Goal: Task Accomplishment & Management: Use online tool/utility

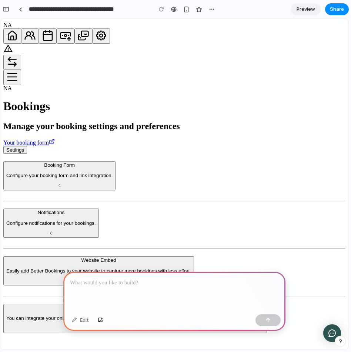
click at [165, 283] on p at bounding box center [174, 283] width 209 height 9
click at [114, 289] on div "*********" at bounding box center [174, 292] width 222 height 40
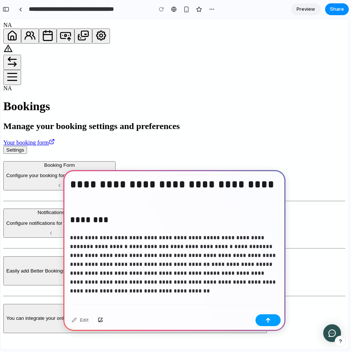
click at [266, 318] on div "button" at bounding box center [267, 320] width 5 height 5
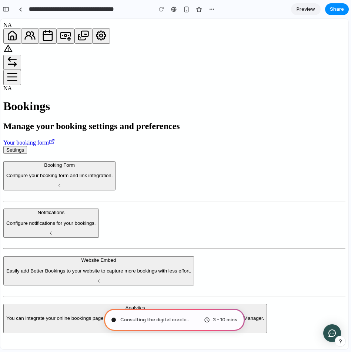
type input "**********"
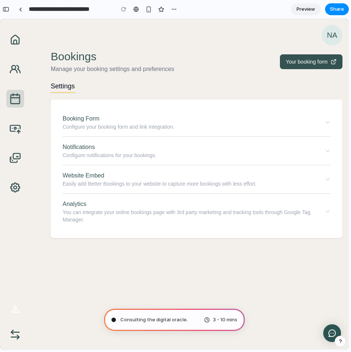
click at [340, 343] on div "button" at bounding box center [339, 341] width 5 height 5
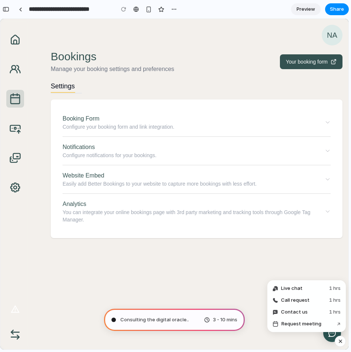
click at [340, 343] on div "button" at bounding box center [340, 341] width 6 height 9
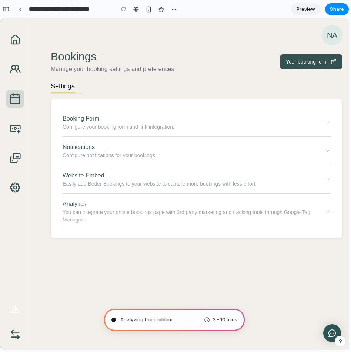
click at [12, 34] on icon "button" at bounding box center [15, 40] width 12 height 12
click at [20, 41] on icon "button" at bounding box center [15, 40] width 12 height 12
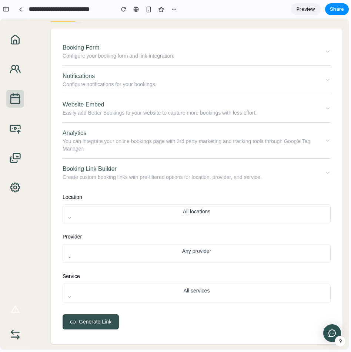
scroll to position [72, 0]
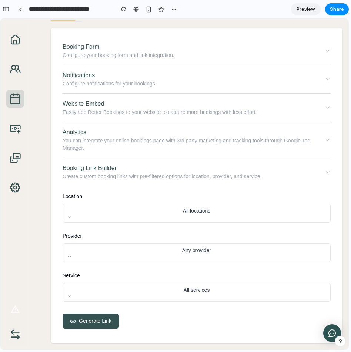
click at [72, 215] on button "All locations" at bounding box center [197, 213] width 268 height 19
click at [72, 215] on div "All locations Bondi Junction Sydney City Manly Beach" at bounding box center [174, 184] width 348 height 331
click at [70, 215] on icon "button" at bounding box center [69, 217] width 4 height 4
click at [70, 255] on span "Bondi Junction" at bounding box center [96, 252] width 54 height 8
click at [72, 259] on button "Any provider" at bounding box center [197, 252] width 268 height 19
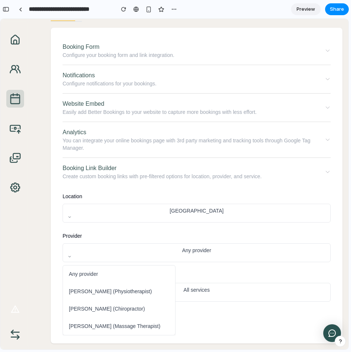
click at [91, 271] on span "Any provider" at bounding box center [83, 274] width 29 height 8
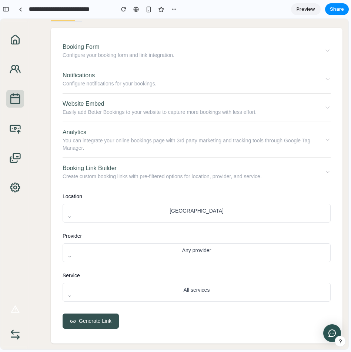
click at [66, 294] on button "All services" at bounding box center [197, 292] width 268 height 19
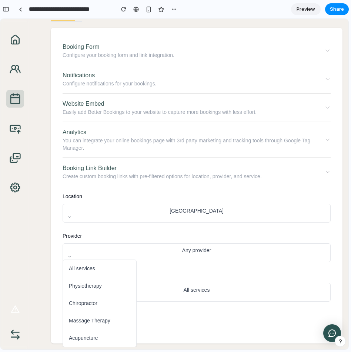
click at [80, 322] on span "Massage Therapy" at bounding box center [89, 321] width 41 height 8
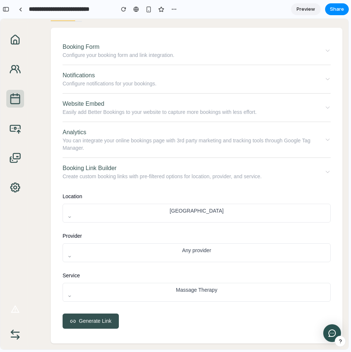
click at [80, 320] on span "Generate Link" at bounding box center [95, 321] width 33 height 8
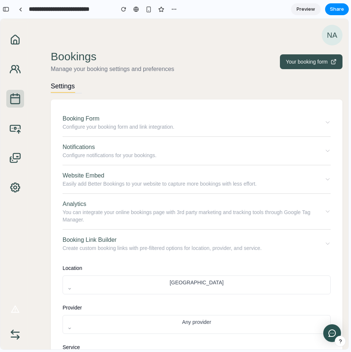
scroll to position [1, 0]
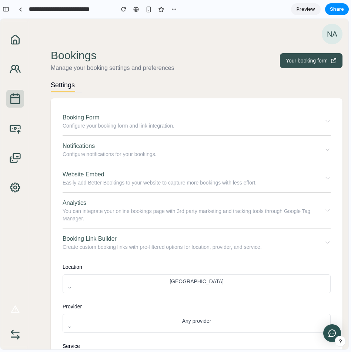
drag, startPoint x: 125, startPoint y: 252, endPoint x: 128, endPoint y: 223, distance: 28.6
click at [128, 223] on div "Booking Form Configure your booking form and link integration. Your booking lin…" at bounding box center [197, 286] width 274 height 359
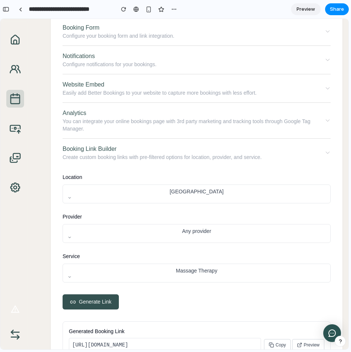
click at [81, 200] on button "Bondi Junction" at bounding box center [197, 194] width 268 height 19
click at [81, 249] on span "Sydney City" at bounding box center [96, 250] width 54 height 8
click at [68, 234] on button "Any provider" at bounding box center [197, 233] width 268 height 19
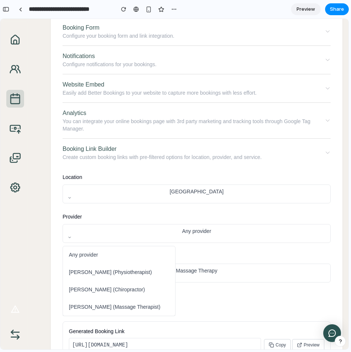
click at [87, 273] on span "Sarah Johnson (Physiotherapist)" at bounding box center [110, 273] width 83 height 8
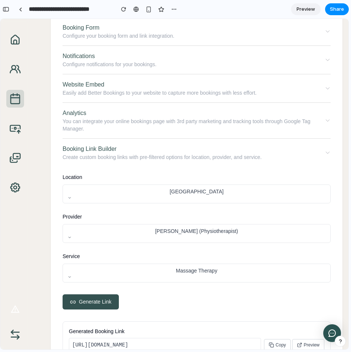
scroll to position [140, 0]
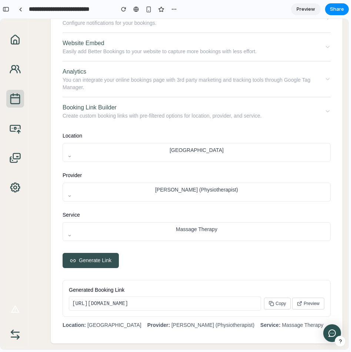
click at [71, 222] on button "Massage Therapy" at bounding box center [197, 231] width 268 height 19
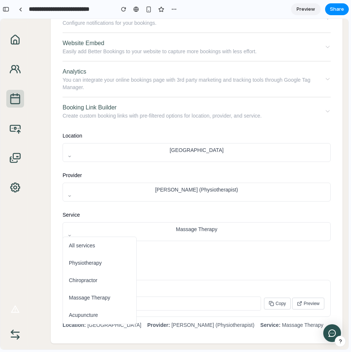
click at [82, 246] on span "All services" at bounding box center [82, 246] width 26 height 8
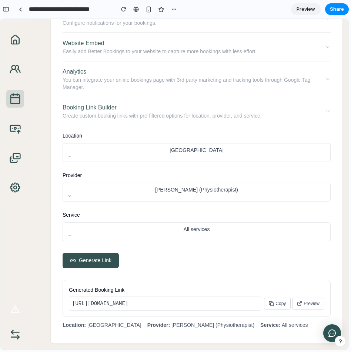
click at [90, 257] on span "Generate Link" at bounding box center [95, 261] width 33 height 8
click at [274, 304] on button "Copy" at bounding box center [277, 304] width 27 height 12
click at [322, 108] on button "Booking Link Builder Create custom booking links with pre-filtered options for …" at bounding box center [197, 111] width 268 height 28
click at [328, 108] on icon "button" at bounding box center [327, 111] width 6 height 6
click at [296, 77] on p "You can integrate your online bookings page with 3rd party marketing and tracki…" at bounding box center [191, 83] width 257 height 15
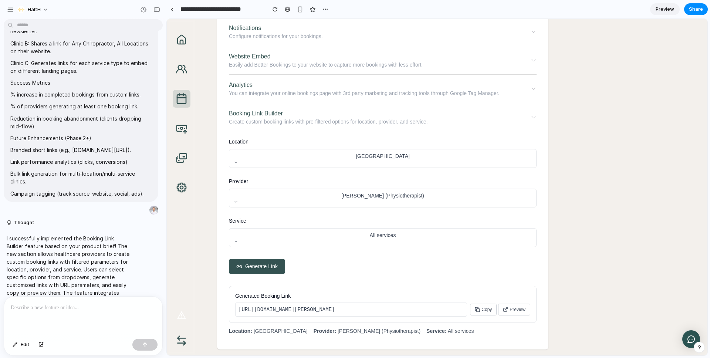
scroll to position [0, 0]
click at [350, 153] on span "Sydney City" at bounding box center [383, 156] width 54 height 6
click at [269, 131] on div "All locations Bondi Junction Sydney City Manly Beach" at bounding box center [437, 187] width 541 height 337
click at [350, 166] on div "Booking Form Configure your booking form and link integration. Your booking lin…" at bounding box center [448, 164] width 462 height 369
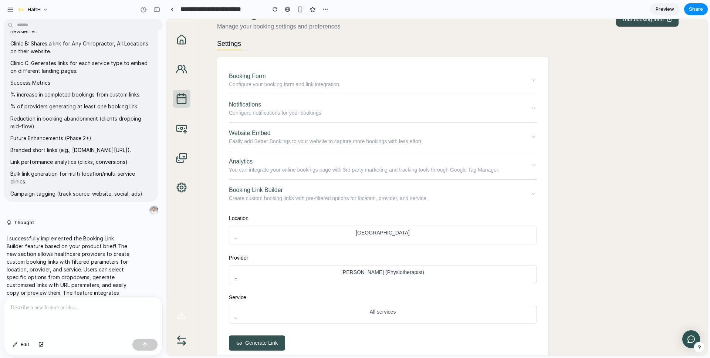
scroll to position [127, 0]
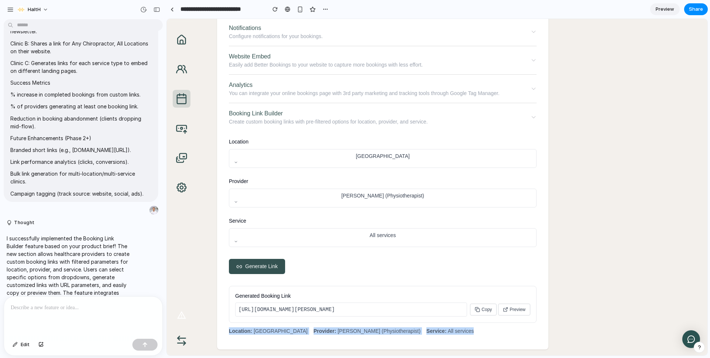
drag, startPoint x: 230, startPoint y: 330, endPoint x: 488, endPoint y: 327, distance: 258.6
click at [350, 327] on div "Location: Sydney City Provider: Sarah Johnson (Physiotherapist) Service: All se…" at bounding box center [383, 330] width 308 height 7
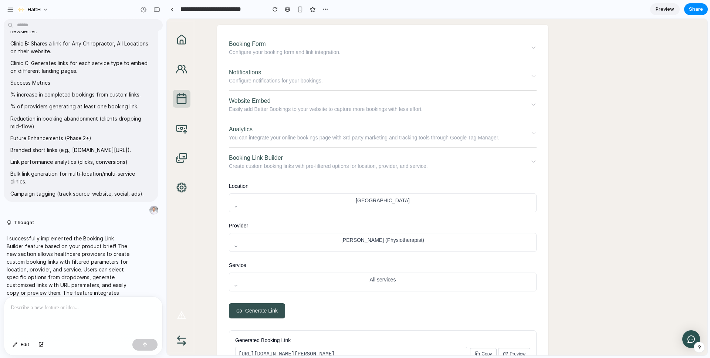
scroll to position [74, 0]
click at [278, 279] on button "All services" at bounding box center [383, 282] width 308 height 19
click at [350, 186] on div "All services Physiotherapy Chiropractor Massage Therapy Acupuncture" at bounding box center [437, 187] width 541 height 337
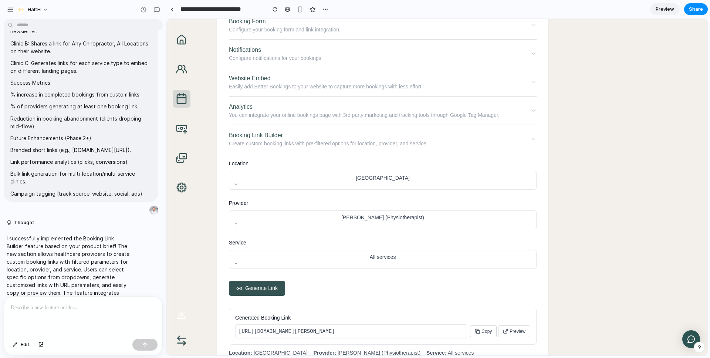
scroll to position [98, 0]
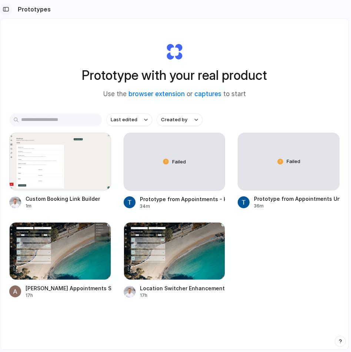
click at [7, 9] on div "button" at bounding box center [6, 9] width 7 height 5
click at [6, 13] on button "button" at bounding box center [6, 9] width 12 height 12
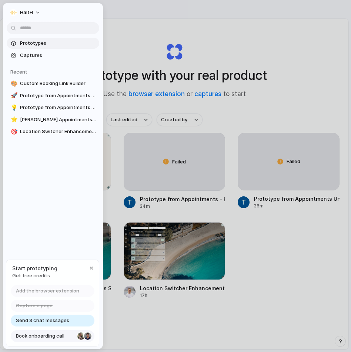
click at [38, 335] on span "Book onboarding call" at bounding box center [45, 336] width 58 height 7
